Goal: Information Seeking & Learning: Understand process/instructions

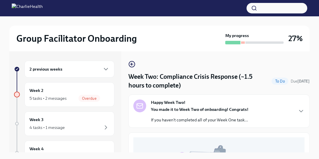
scroll to position [216, 0]
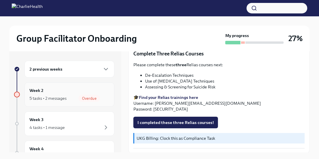
click at [88, 97] on span "Overdue" at bounding box center [90, 98] width 22 height 4
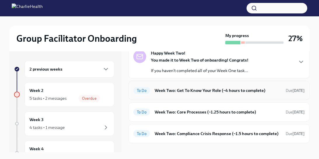
scroll to position [34, 0]
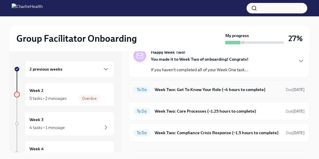
click at [192, 88] on h6 "Week Two: Get To Know Your Role (~4 hours to complete)" at bounding box center [218, 89] width 126 height 6
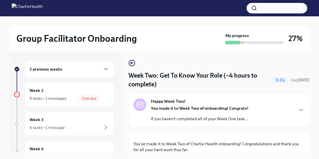
scroll to position [1, 0]
click at [301, 111] on icon "button" at bounding box center [301, 110] width 7 height 7
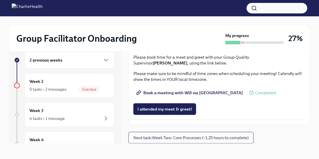
scroll to position [10, 0]
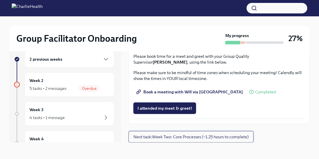
click at [166, 136] on span "Next task : Week Two: Core Processes (~1.25 hours to complete)" at bounding box center [190, 137] width 115 height 6
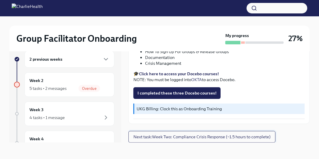
scroll to position [383, 0]
drag, startPoint x: 178, startPoint y: 87, endPoint x: 145, endPoint y: 90, distance: 32.9
click at [145, 66] on ul "How To Sign Up For Groups & Release Groups Documentation Crisis Management" at bounding box center [218, 58] width 171 height 18
copy li "Documentation"
